Goal: Task Accomplishment & Management: Manage account settings

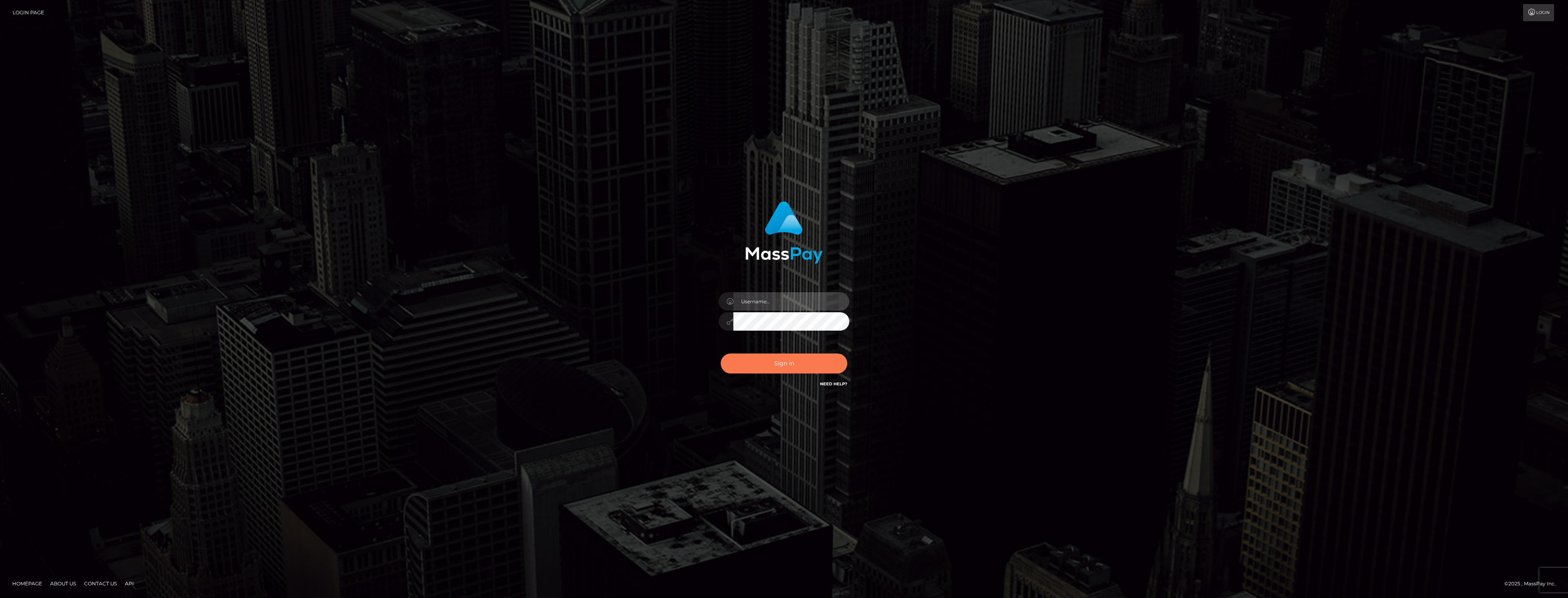
type input "dat.rush"
click at [765, 363] on button "Sign in" at bounding box center [784, 363] width 127 height 20
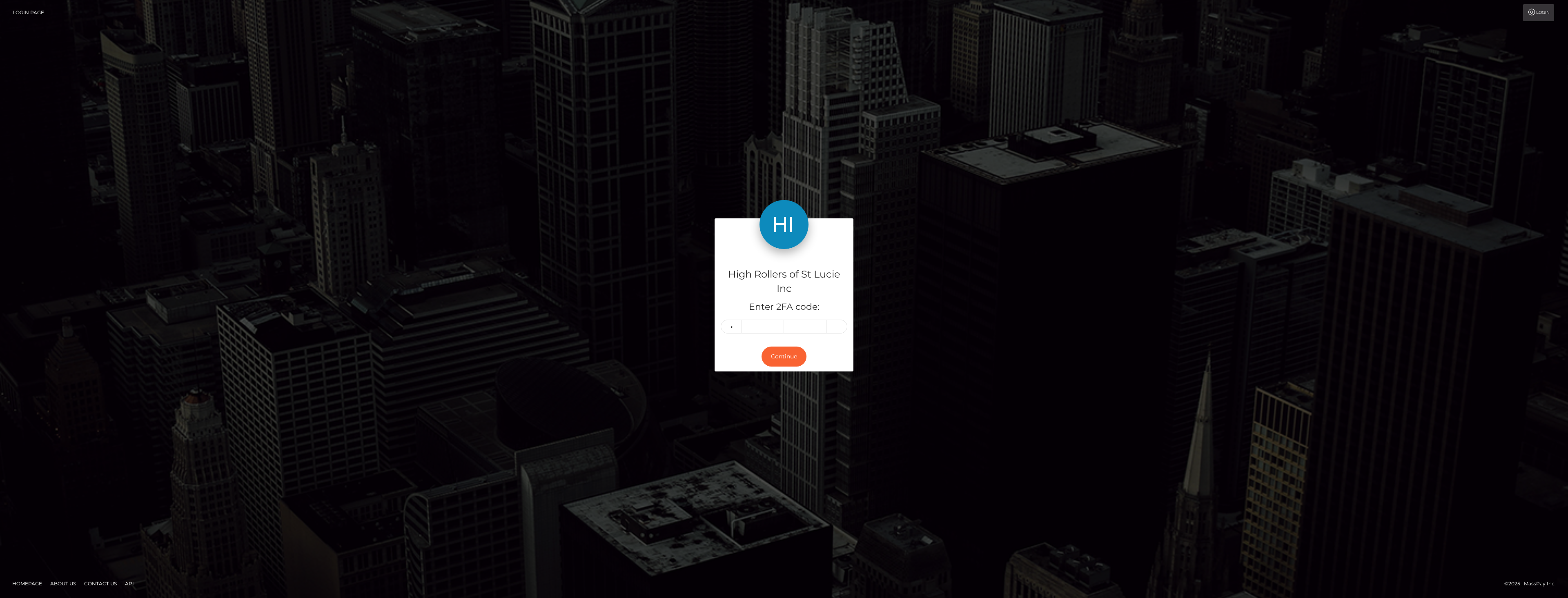
type input "4"
type input "6"
type input "5"
type input "3"
type input "9"
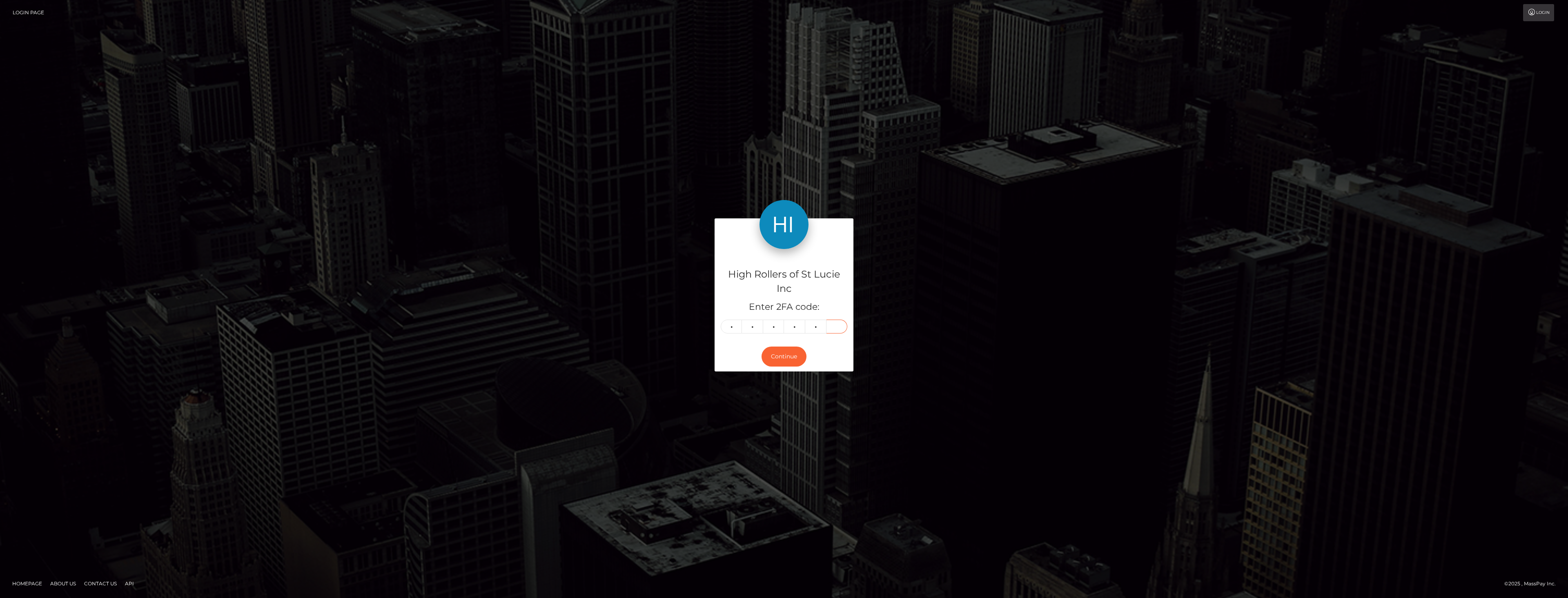
type input "4"
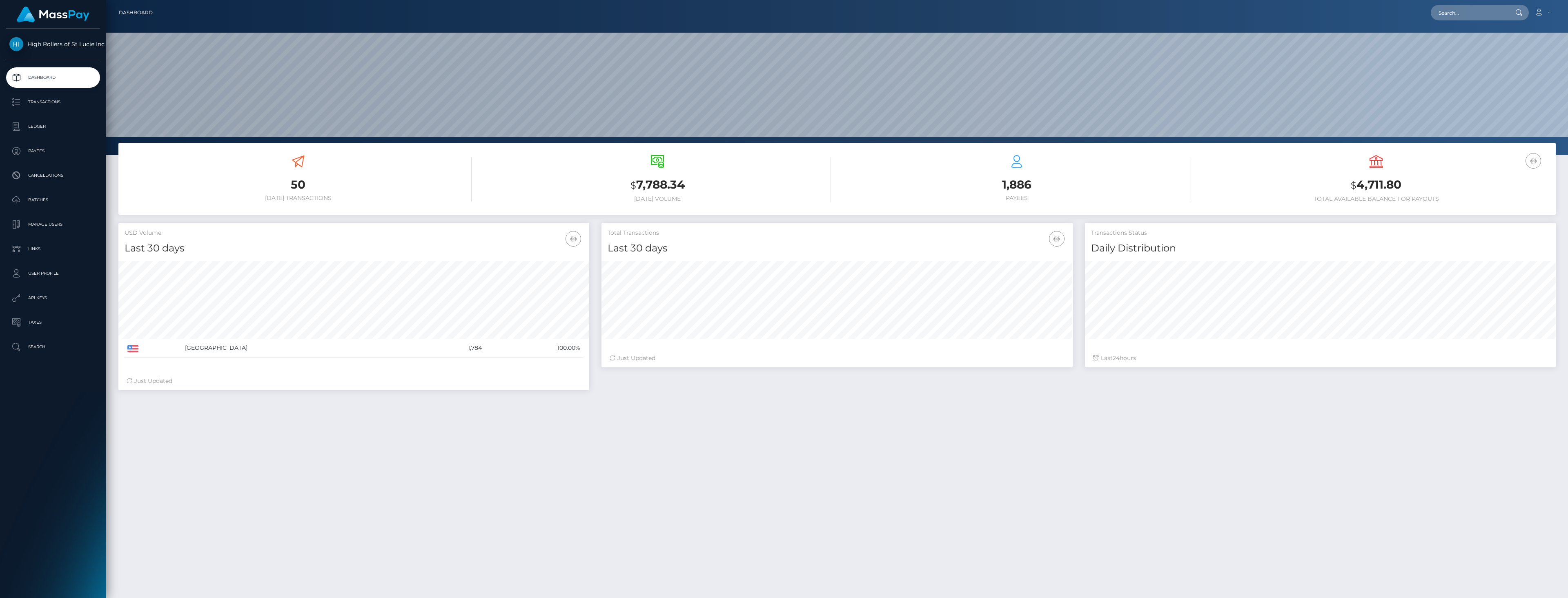
scroll to position [145, 471]
click at [47, 278] on p "User Profile" at bounding box center [53, 273] width 88 height 12
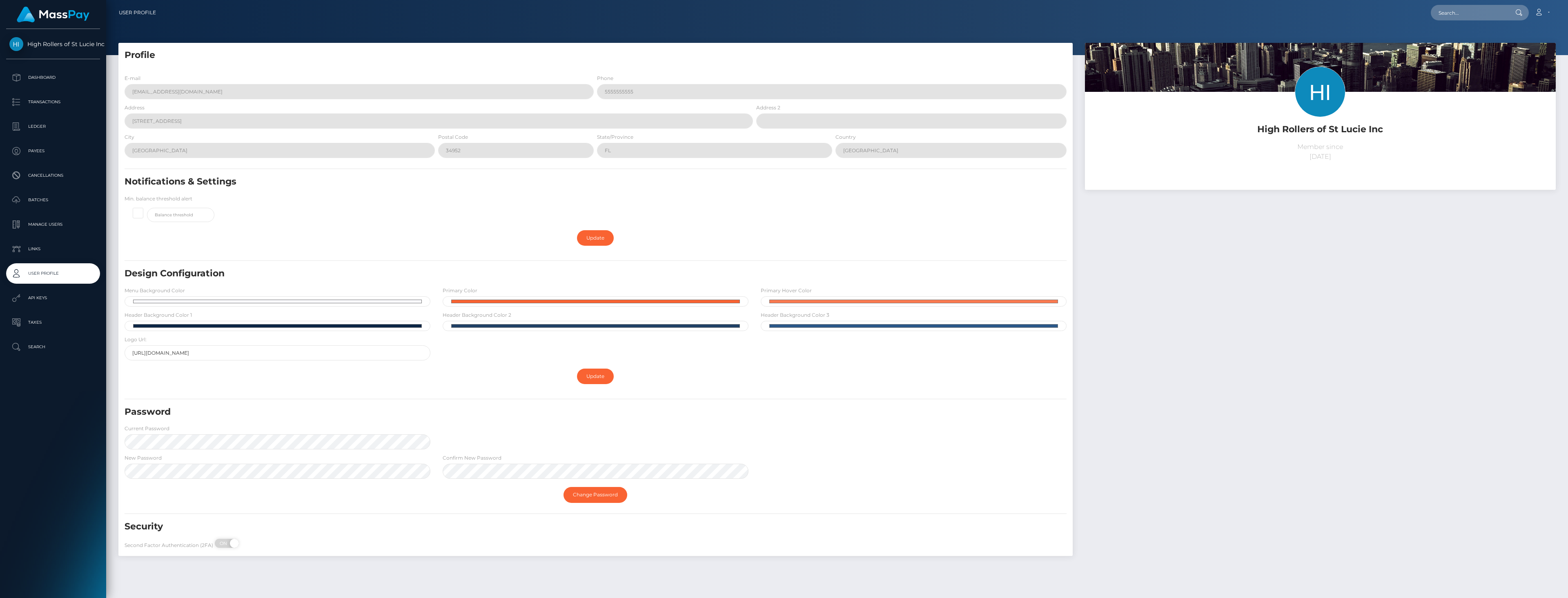
click at [41, 175] on p "Cancellations" at bounding box center [53, 175] width 88 height 12
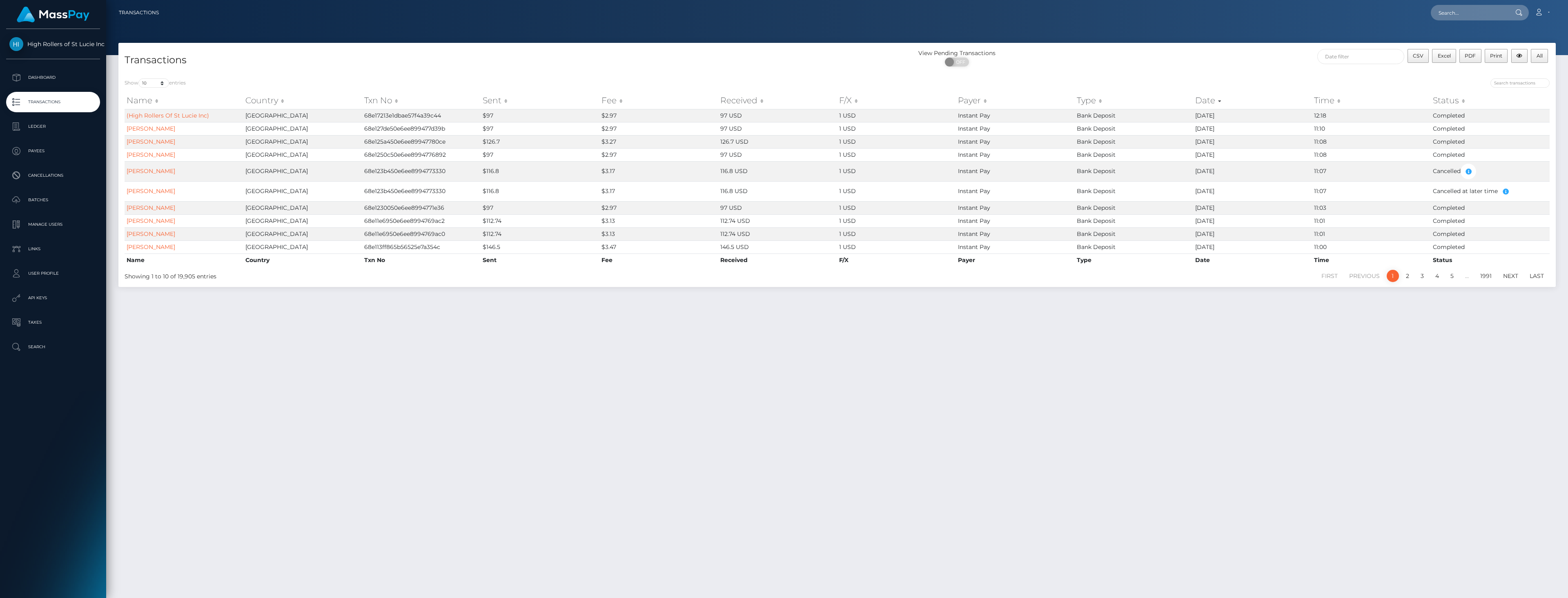
drag, startPoint x: 992, startPoint y: 398, endPoint x: 974, endPoint y: 428, distance: 35.0
click at [992, 398] on div "Transactions View Pending Transactions ON OFF CSV Excel PDF Print All Show 10 2…" at bounding box center [837, 316] width 1462 height 548
drag, startPoint x: 519, startPoint y: 49, endPoint x: 489, endPoint y: 39, distance: 31.6
click at [519, 49] on div "Transactions View Pending Transactions ON OFF CSV Excel PDF Print All" at bounding box center [837, 57] width 1437 height 29
